Goal: Find contact information: Find contact information

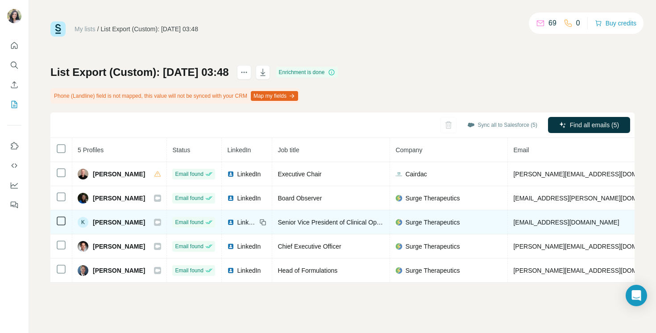
click at [555, 220] on span "[EMAIL_ADDRESS][DOMAIN_NAME]" at bounding box center [567, 222] width 106 height 7
copy span "[EMAIL_ADDRESS][DOMAIN_NAME]"
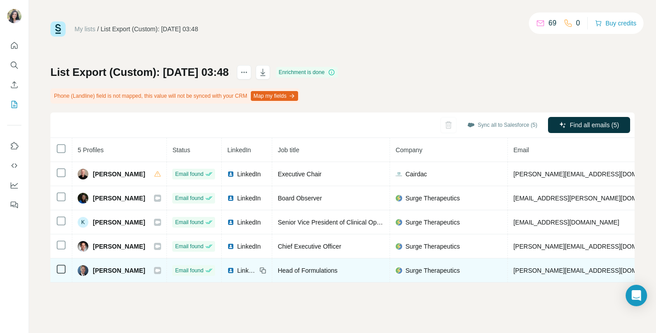
click at [541, 272] on span "[PERSON_NAME][EMAIL_ADDRESS][DOMAIN_NAME]" at bounding box center [592, 270] width 157 height 7
copy span "[PERSON_NAME][EMAIL_ADDRESS][DOMAIN_NAME]"
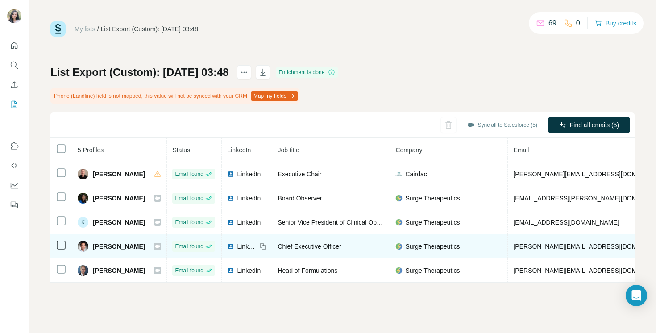
click at [522, 246] on span "[PERSON_NAME][EMAIL_ADDRESS][DOMAIN_NAME]" at bounding box center [592, 246] width 157 height 7
copy span "[PERSON_NAME][EMAIL_ADDRESS][DOMAIN_NAME]"
